Goal: Transaction & Acquisition: Purchase product/service

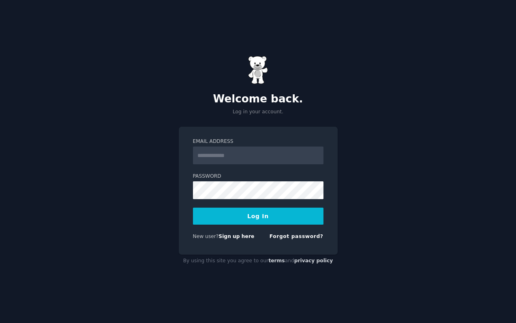
click at [230, 158] on input "Email Address" at bounding box center [258, 156] width 130 height 18
type input "**********"
click at [250, 215] on button "Log In" at bounding box center [258, 216] width 130 height 17
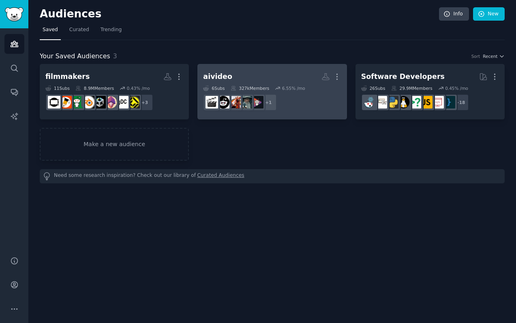
click at [224, 75] on div "aivideo" at bounding box center [217, 77] width 29 height 10
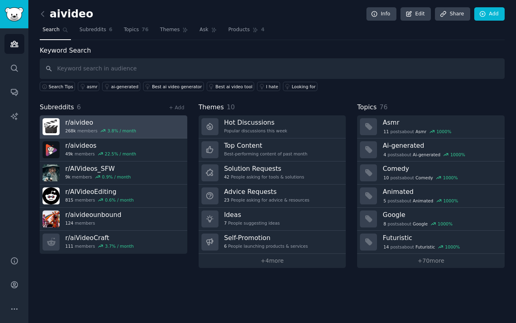
click at [149, 125] on link "r/ aivideo 268k members 3.8 % / month" at bounding box center [113, 126] width 147 height 23
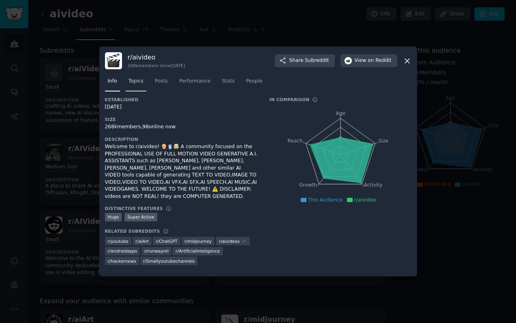
click at [131, 79] on span "Topics" at bounding box center [135, 81] width 15 height 7
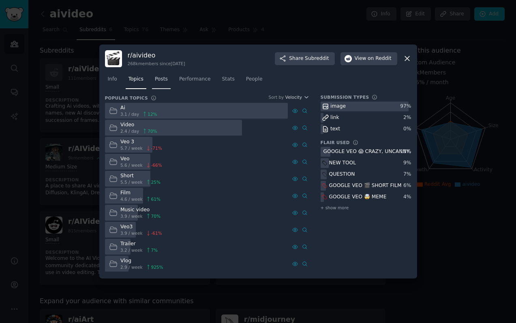
click at [162, 78] on span "Posts" at bounding box center [161, 79] width 13 height 7
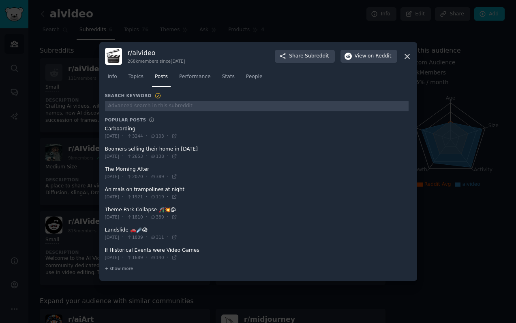
click at [407, 56] on icon at bounding box center [407, 56] width 4 height 4
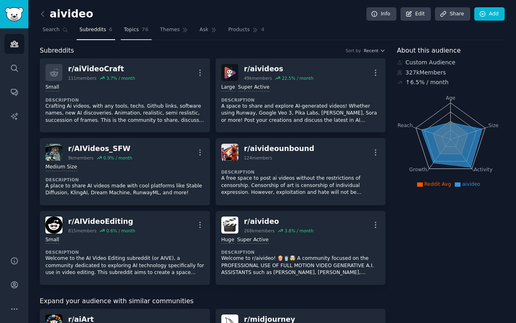
click at [133, 30] on span "Topics" at bounding box center [131, 29] width 15 height 7
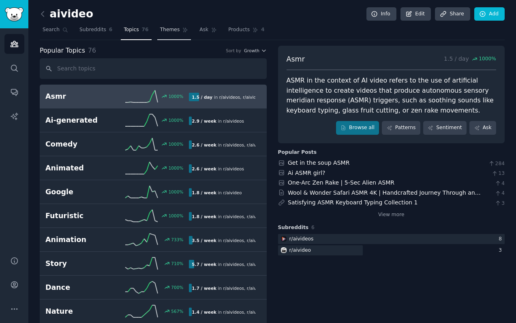
click at [168, 30] on span "Themes" at bounding box center [170, 29] width 20 height 7
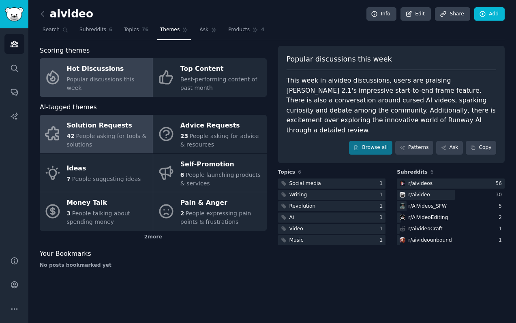
click at [100, 123] on div "Solution Requests" at bounding box center [108, 125] width 82 height 13
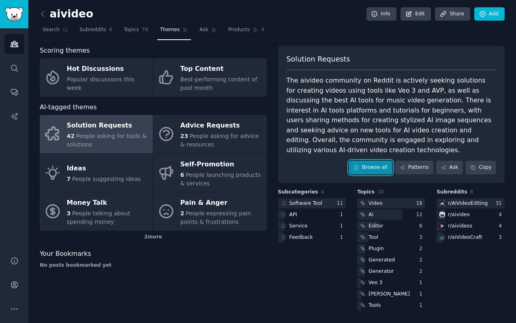
click at [372, 161] on link "Browse all" at bounding box center [370, 168] width 43 height 14
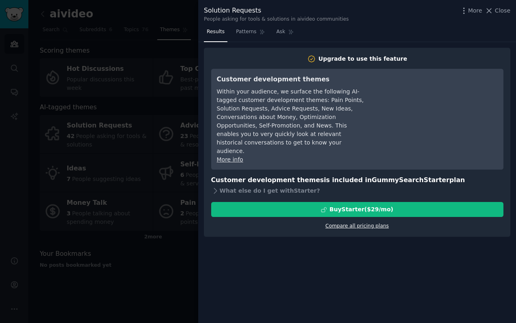
click at [339, 223] on link "Compare all pricing plans" at bounding box center [356, 226] width 63 height 6
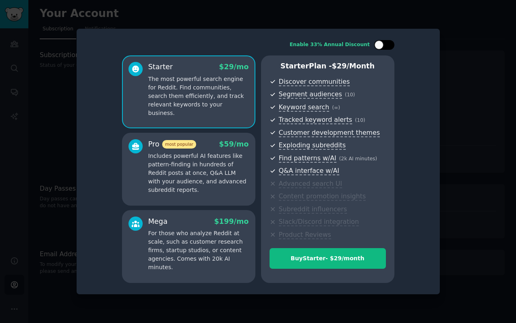
click at [384, 46] on div at bounding box center [384, 45] width 20 height 10
checkbox input "true"
click at [440, 165] on div at bounding box center [258, 161] width 516 height 323
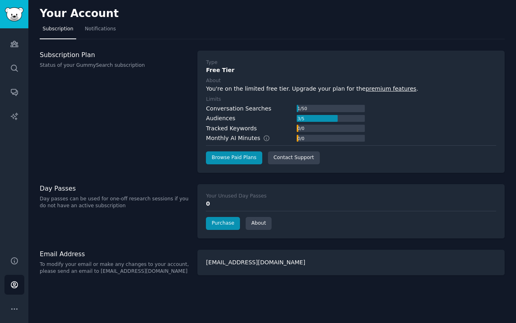
click at [65, 206] on p "Day passes can be used for one-off research sessions if you do not have an acti…" at bounding box center [114, 203] width 149 height 14
click at [213, 226] on link "Purchase" at bounding box center [223, 223] width 34 height 13
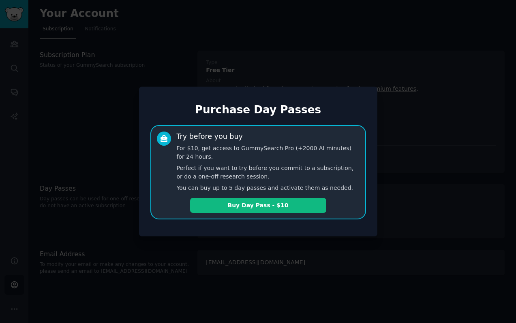
click at [68, 127] on div at bounding box center [258, 161] width 516 height 323
click at [75, 102] on div at bounding box center [258, 161] width 516 height 323
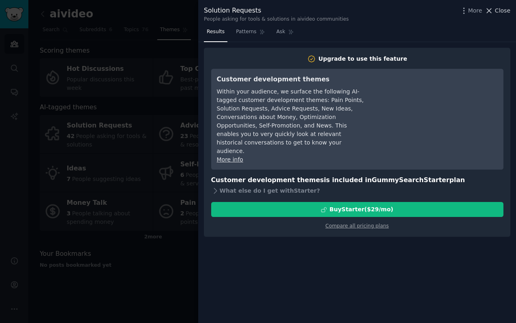
click at [507, 13] on span "Close" at bounding box center [502, 10] width 15 height 9
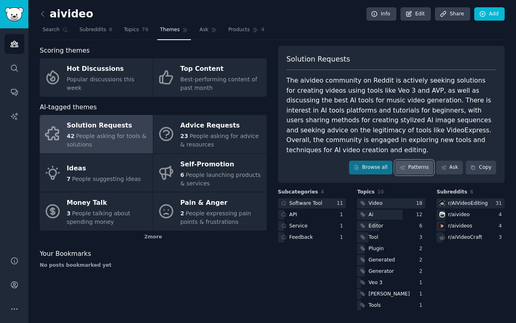
click at [409, 161] on link "Patterns" at bounding box center [414, 168] width 38 height 14
